Goal: Navigation & Orientation: Find specific page/section

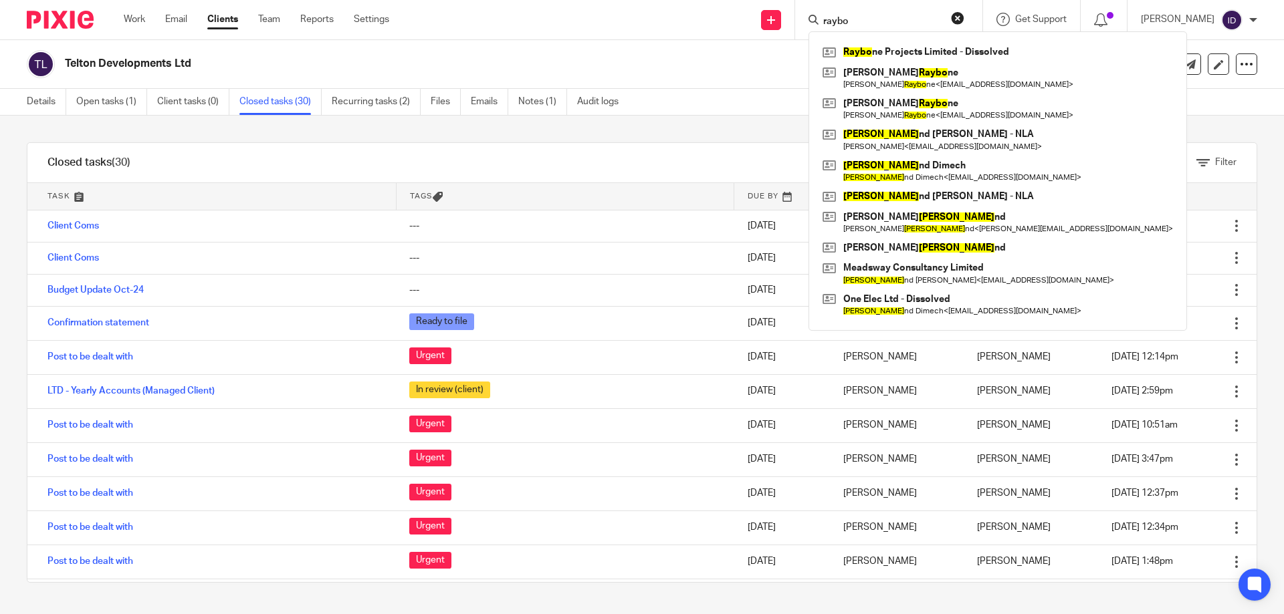
click at [750, 66] on h2 "Telton Developments Ltd" at bounding box center [469, 64] width 808 height 14
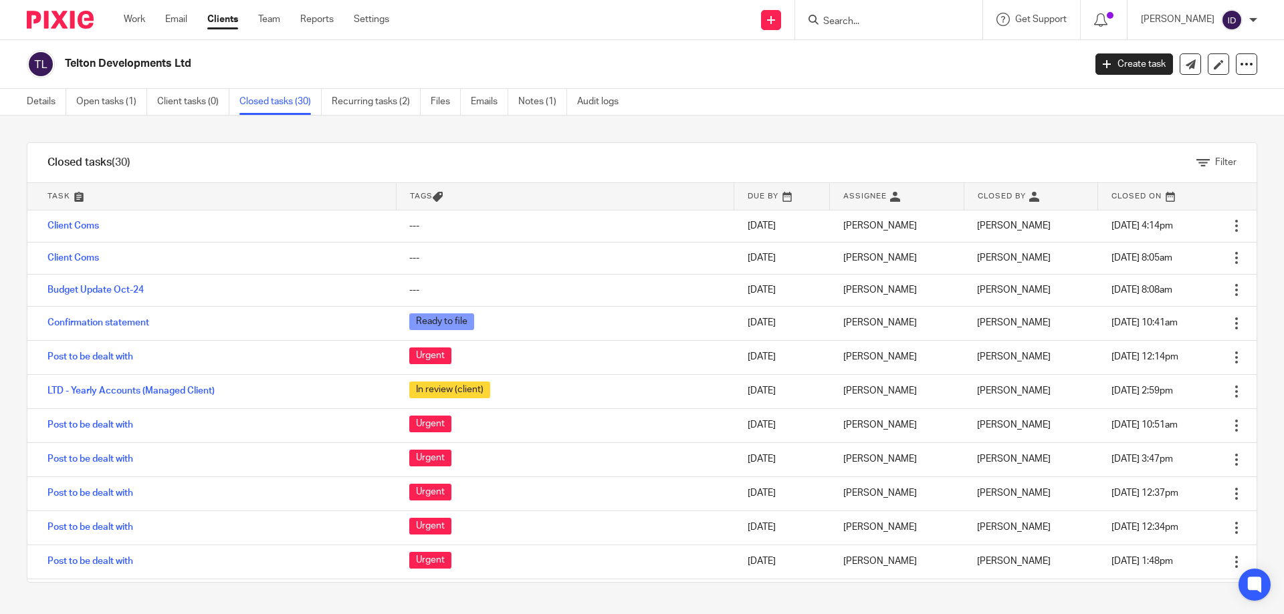
click at [909, 19] on input "Search" at bounding box center [882, 22] width 120 height 12
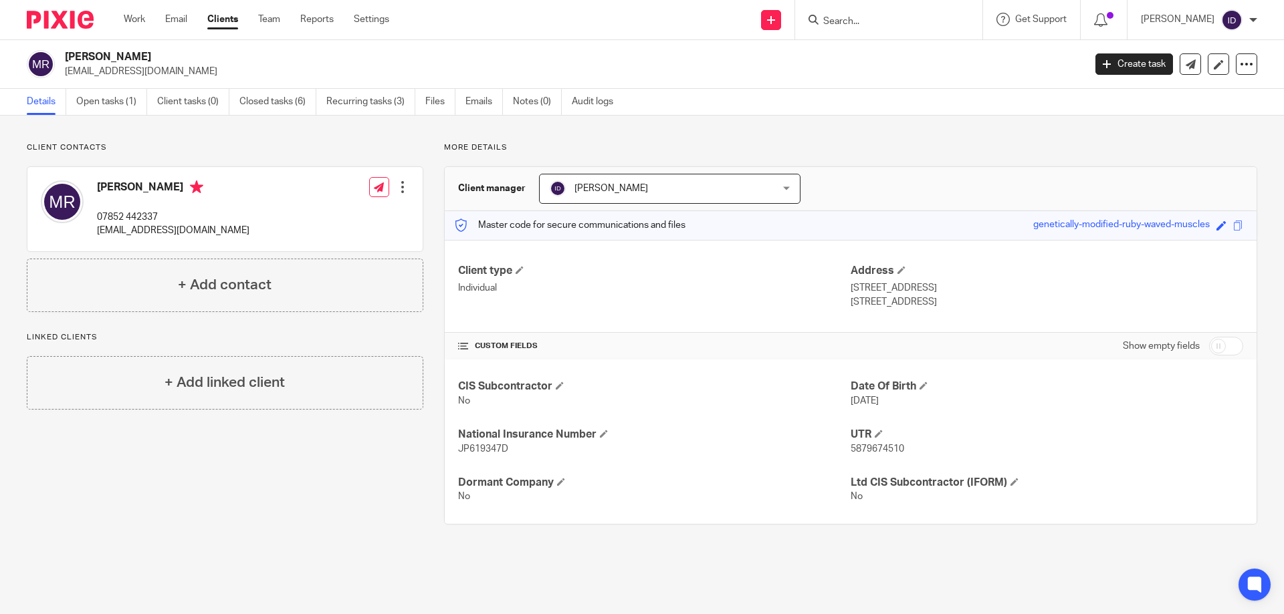
click at [880, 23] on input "Search" at bounding box center [882, 22] width 120 height 12
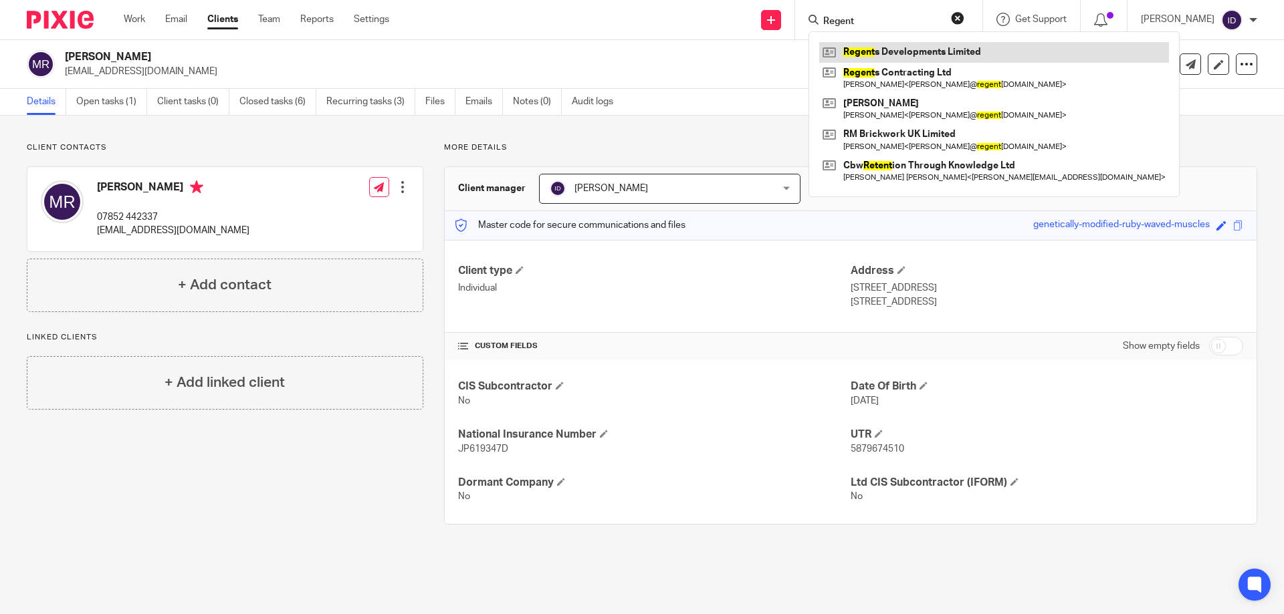
type input "Regent"
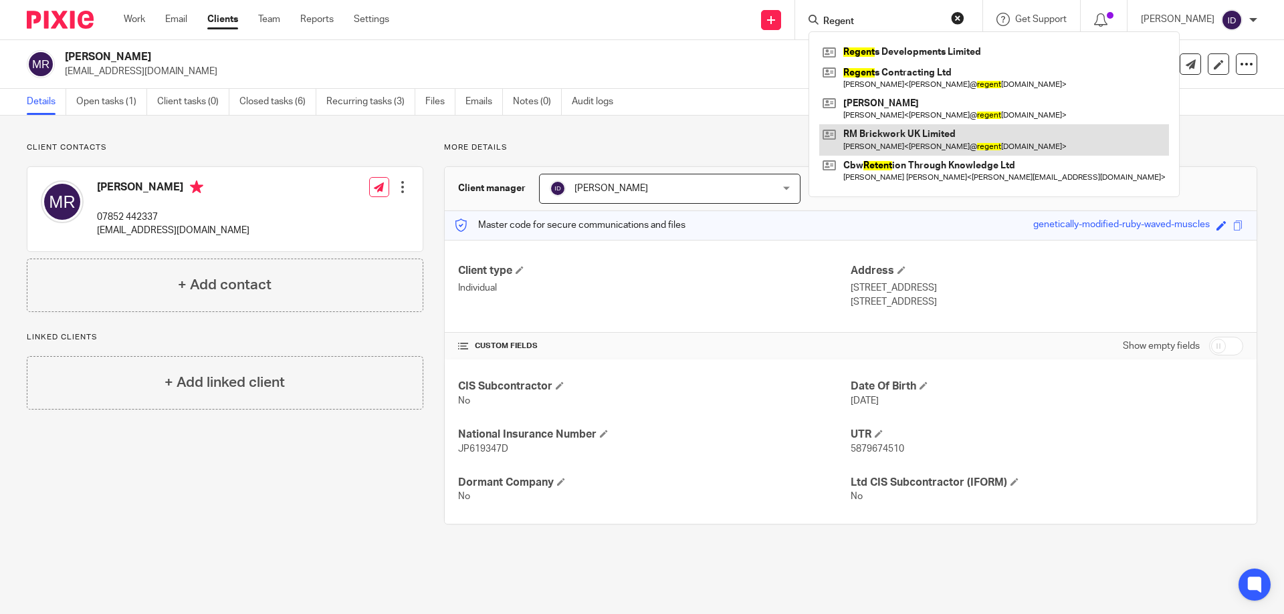
click at [906, 137] on link at bounding box center [994, 139] width 350 height 31
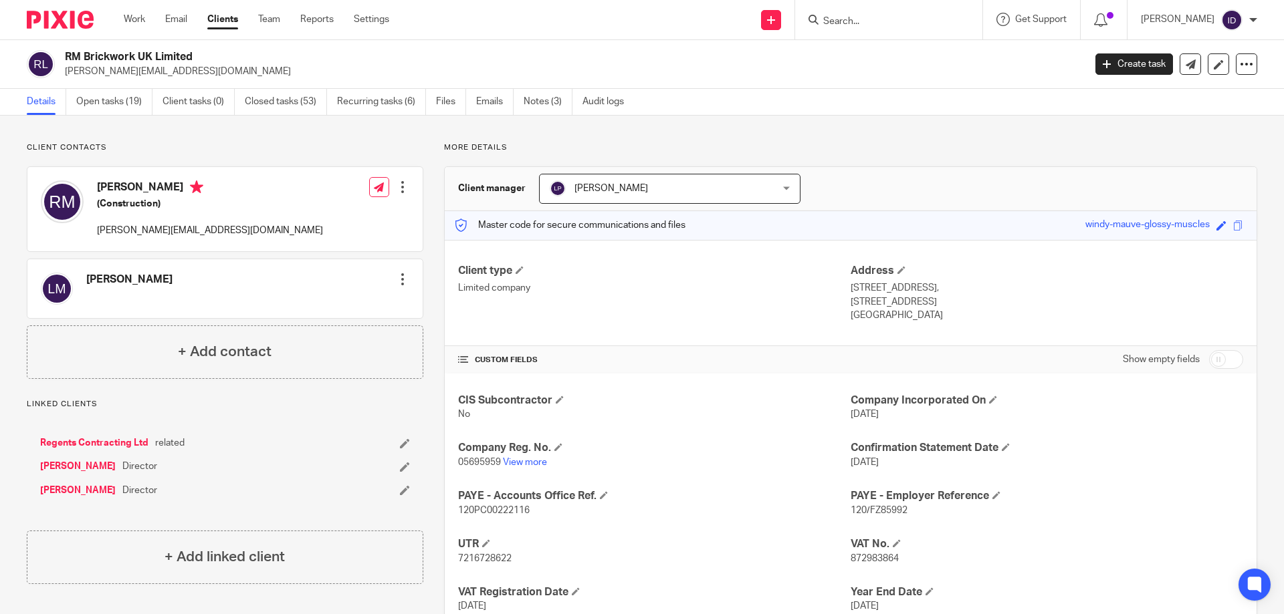
click at [479, 558] on span "7216728622" at bounding box center [484, 558] width 53 height 9
drag, startPoint x: 479, startPoint y: 558, endPoint x: 872, endPoint y: 560, distance: 393.1
click at [872, 560] on span "872983864" at bounding box center [874, 558] width 48 height 9
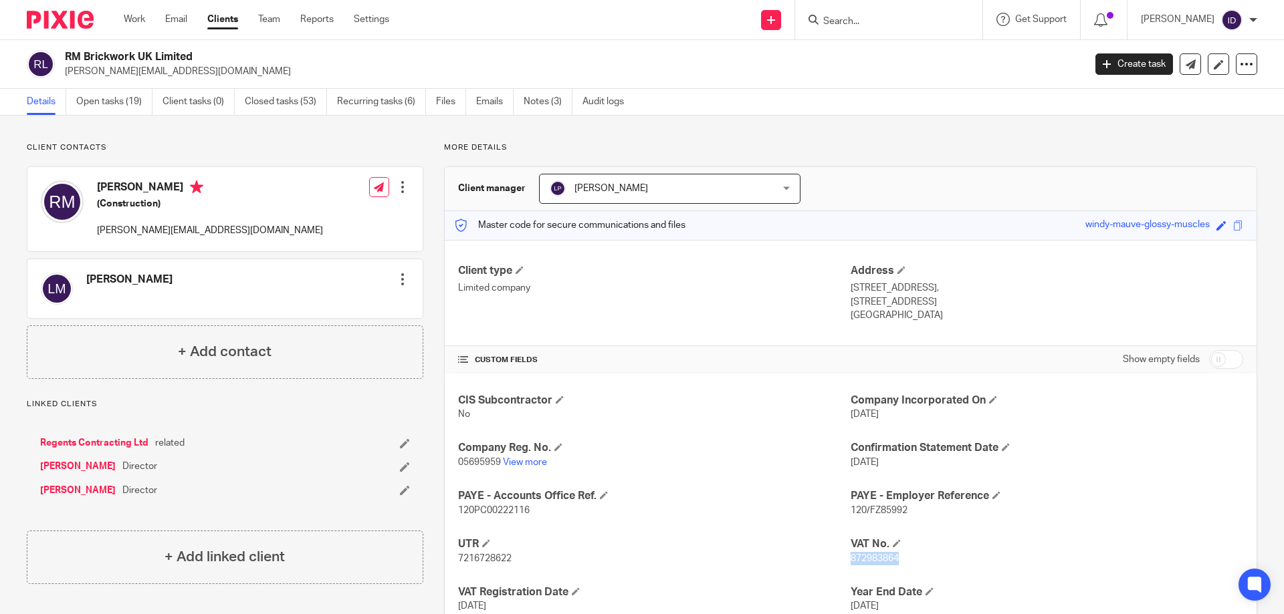
copy span "872983864"
click at [119, 102] on link "Open tasks (19)" at bounding box center [114, 102] width 76 height 26
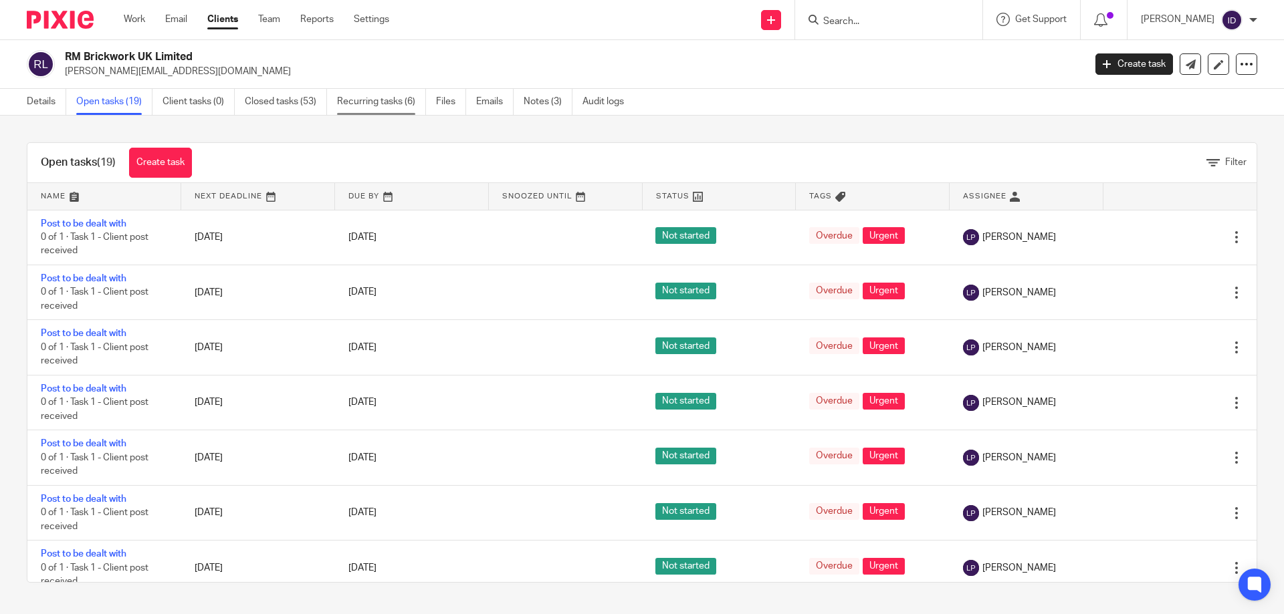
click at [381, 102] on link "Recurring tasks (6)" at bounding box center [381, 102] width 89 height 26
